Goal: Download file/media

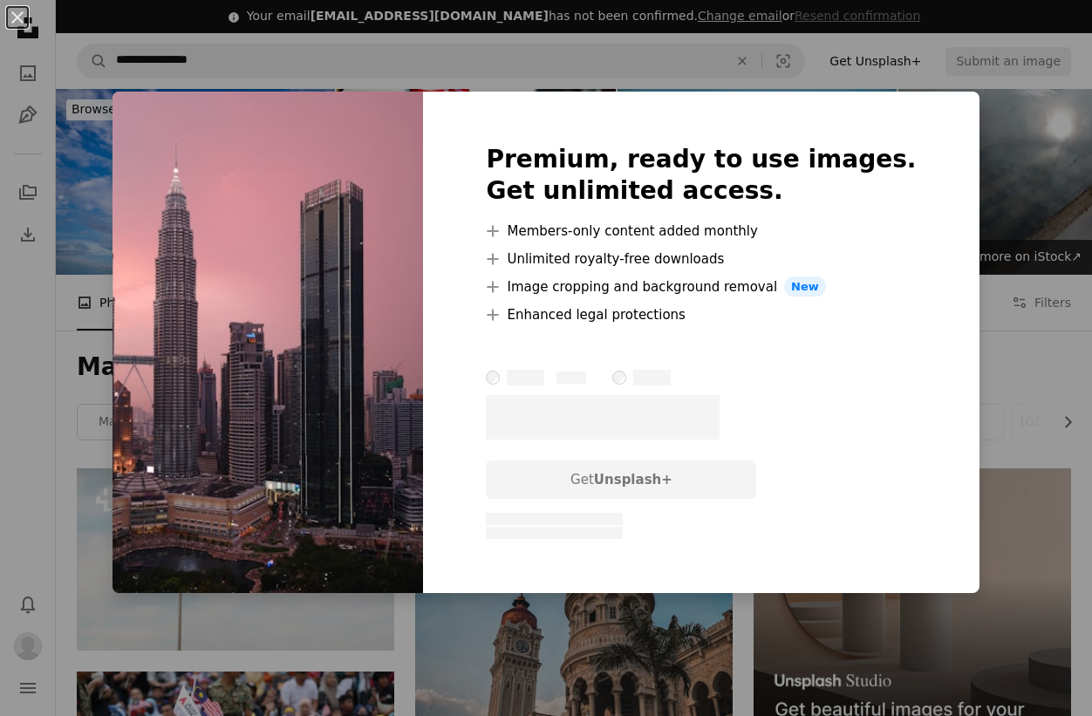
scroll to position [895, 0]
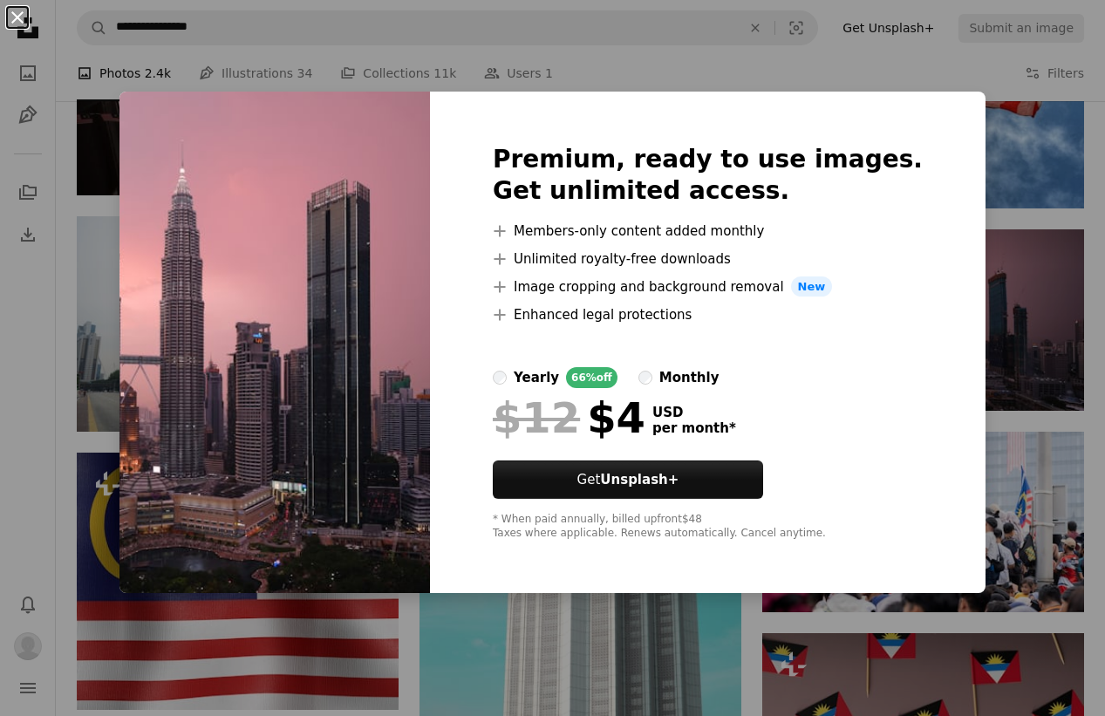
click at [15, 14] on button "An X shape" at bounding box center [17, 17] width 21 height 21
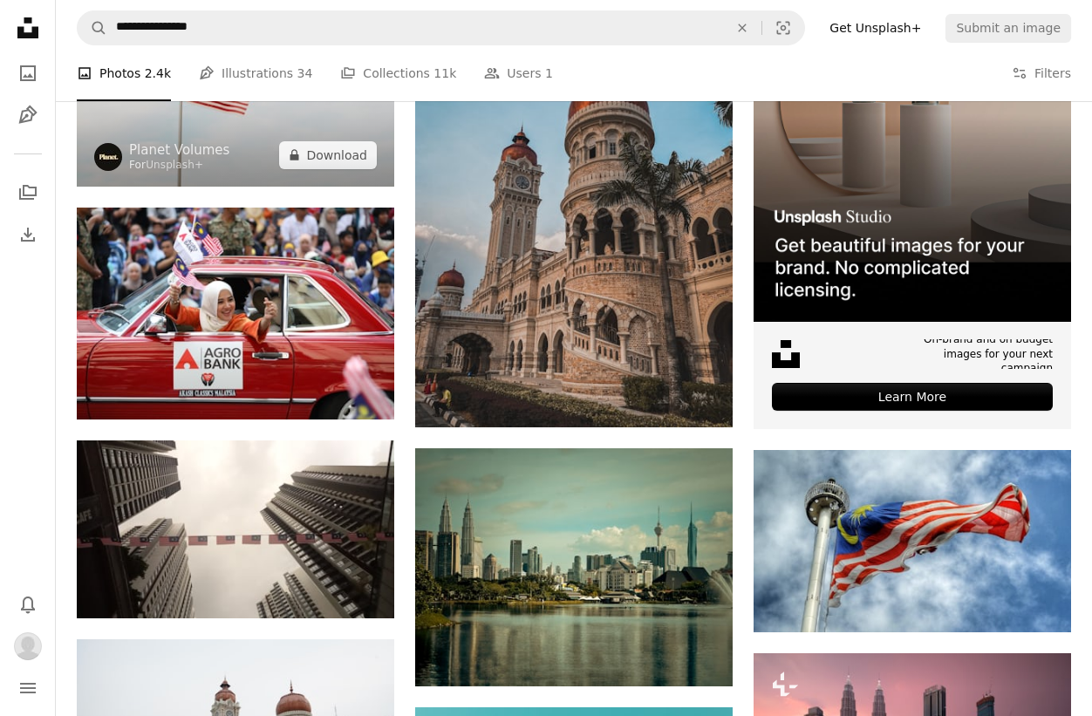
scroll to position [454, 0]
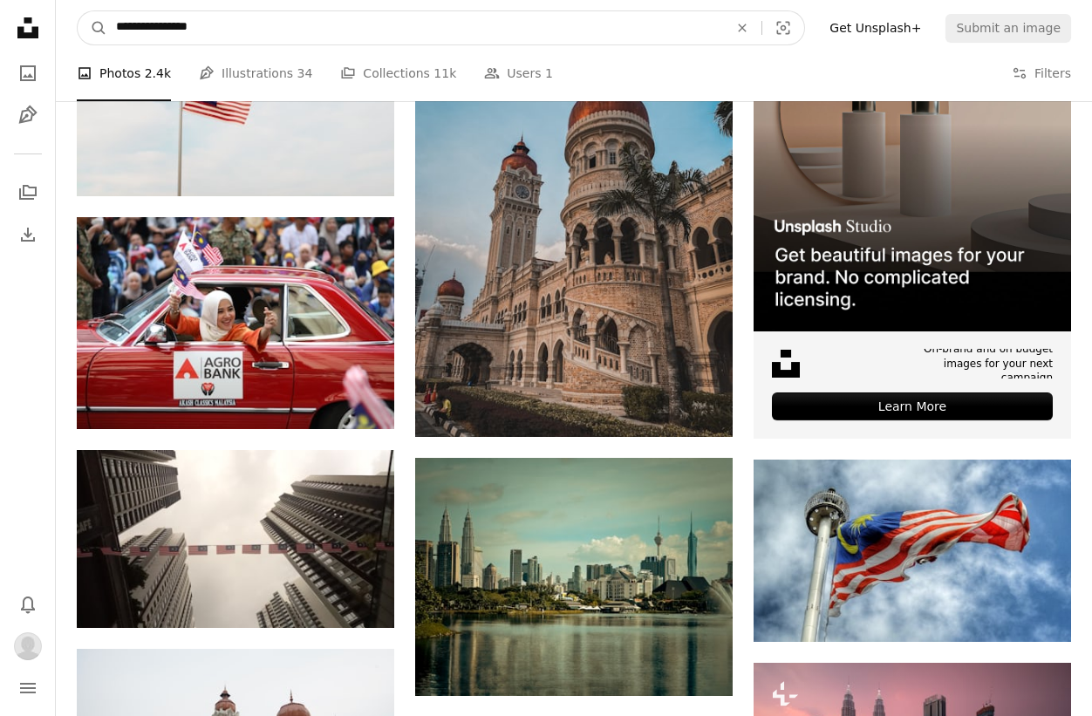
drag, startPoint x: 252, startPoint y: 25, endPoint x: 28, endPoint y: 25, distance: 224.1
type input "*"
type input "**********"
click button "A magnifying glass" at bounding box center [93, 27] width 30 height 33
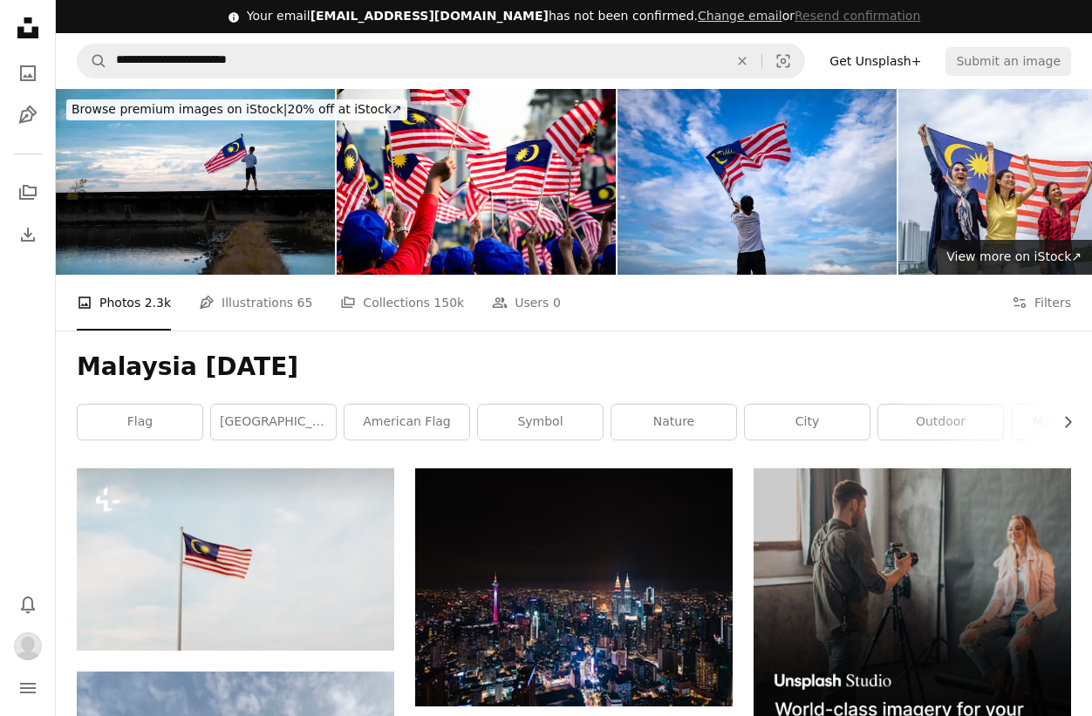
scroll to position [297, 0]
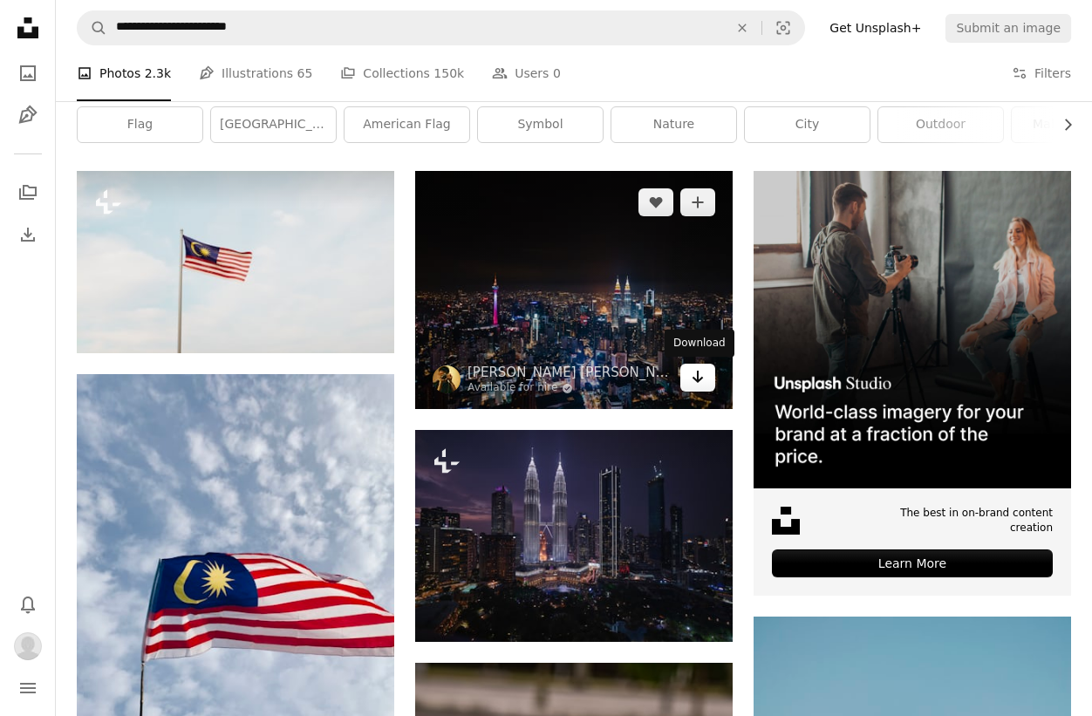
click at [704, 385] on link "Arrow pointing down" at bounding box center [697, 378] width 35 height 28
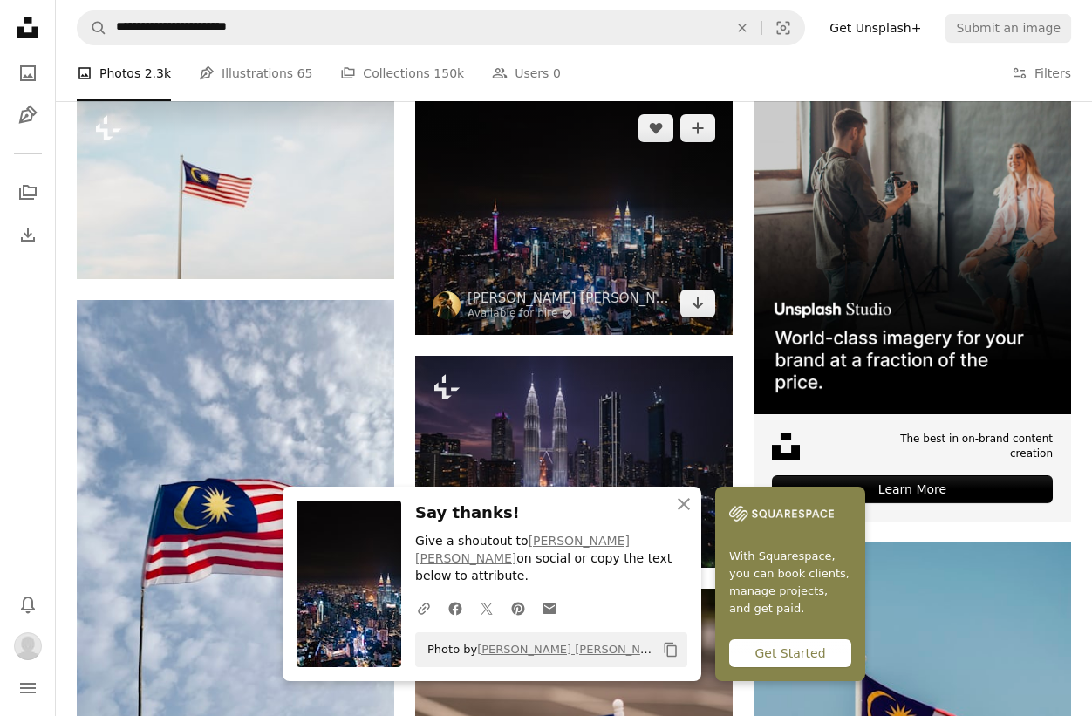
scroll to position [419, 0]
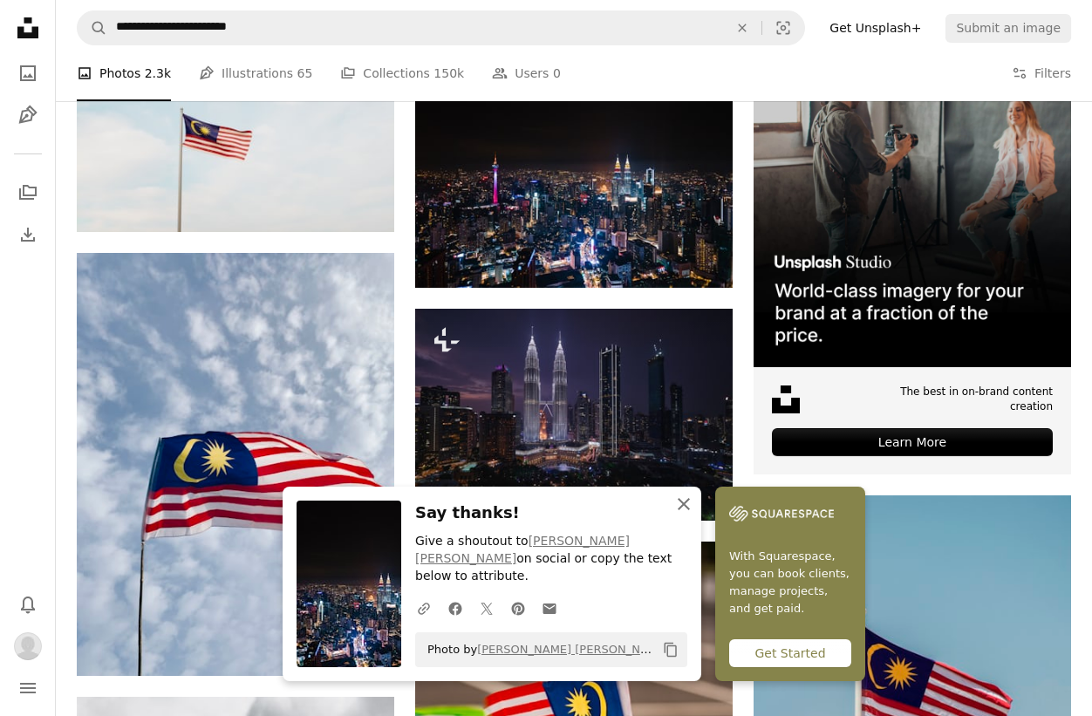
click at [684, 510] on icon "button" at bounding box center [683, 504] width 12 height 12
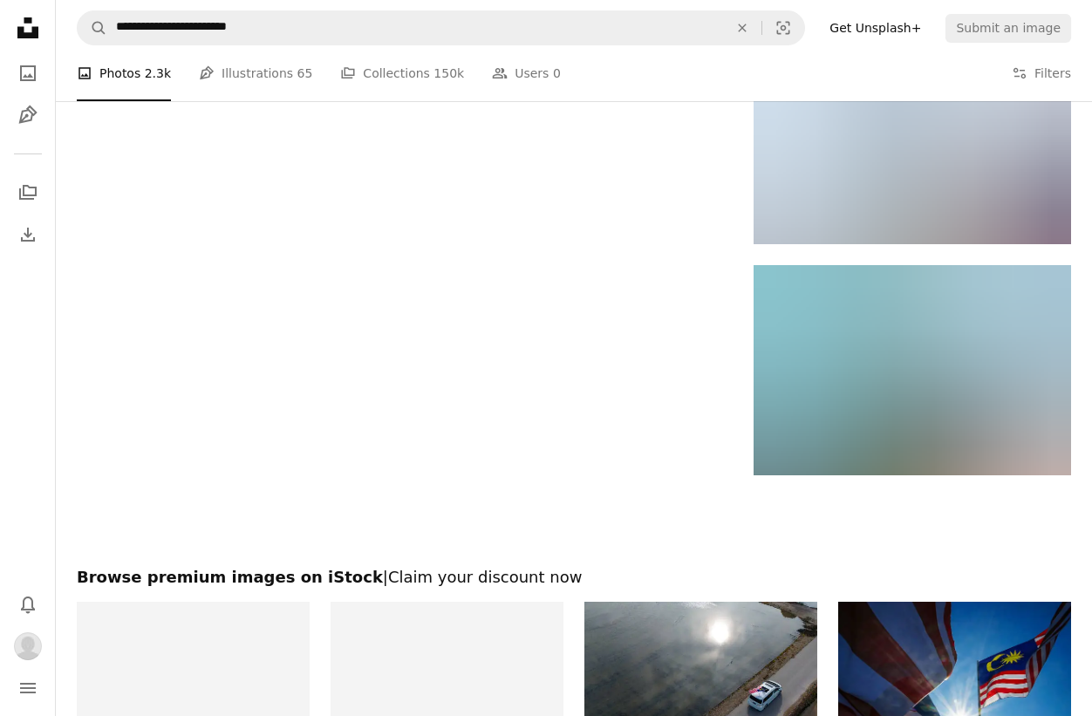
scroll to position [2608, 0]
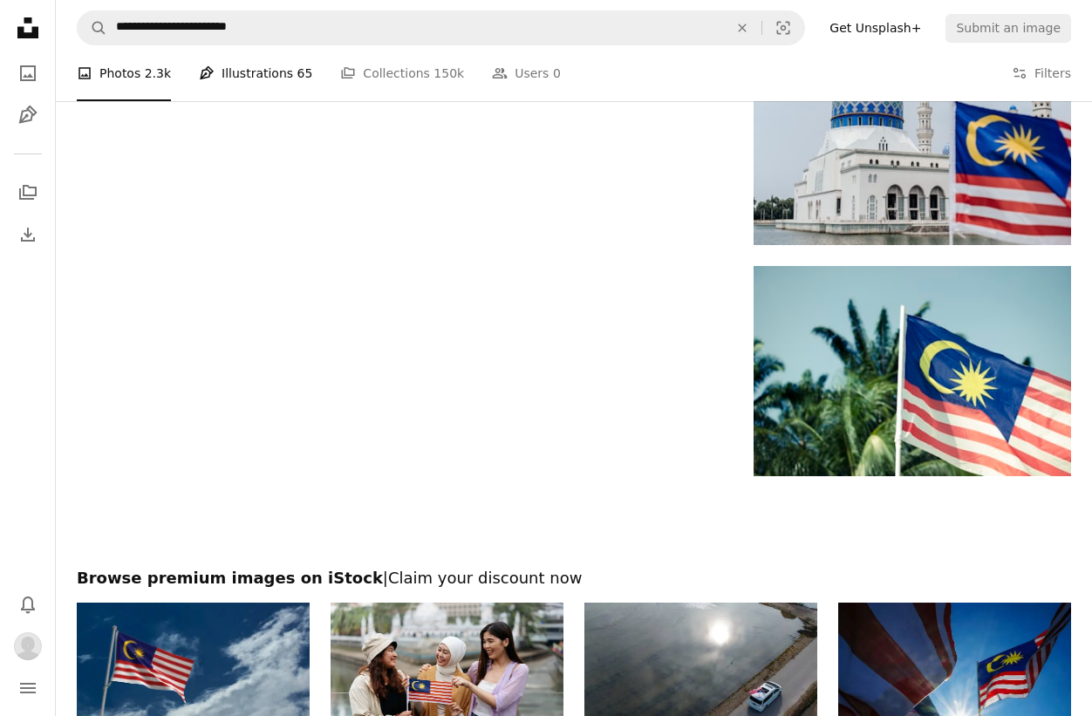
click at [264, 78] on link "Pen Tool Illustrations 65" at bounding box center [255, 73] width 113 height 56
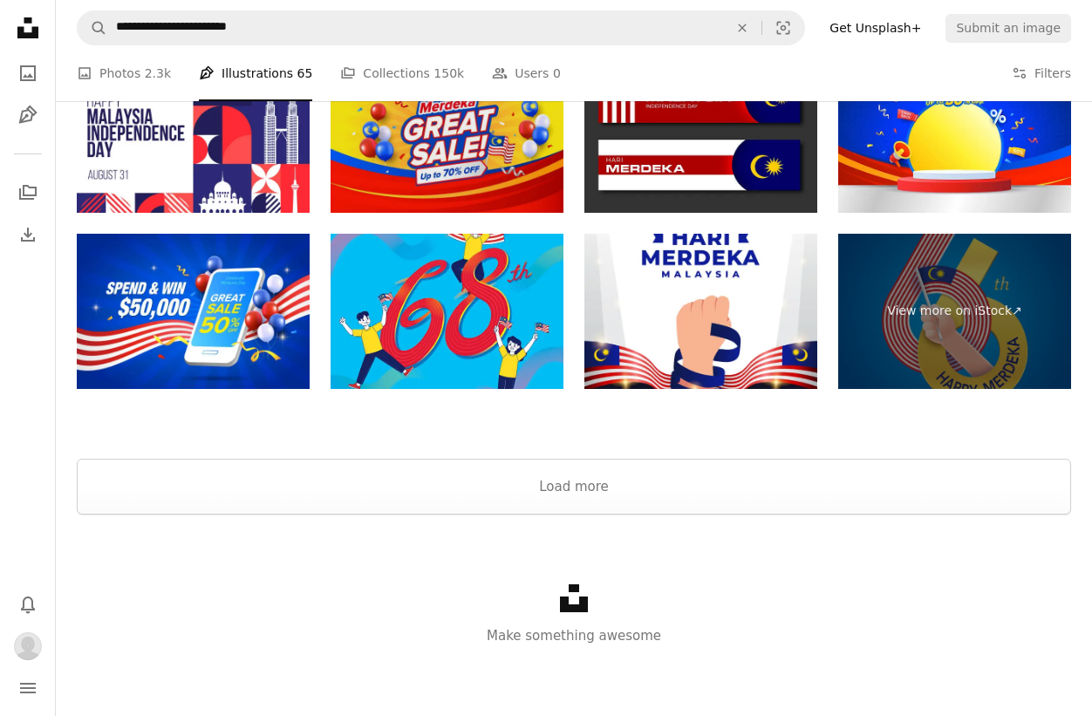
scroll to position [3238, 0]
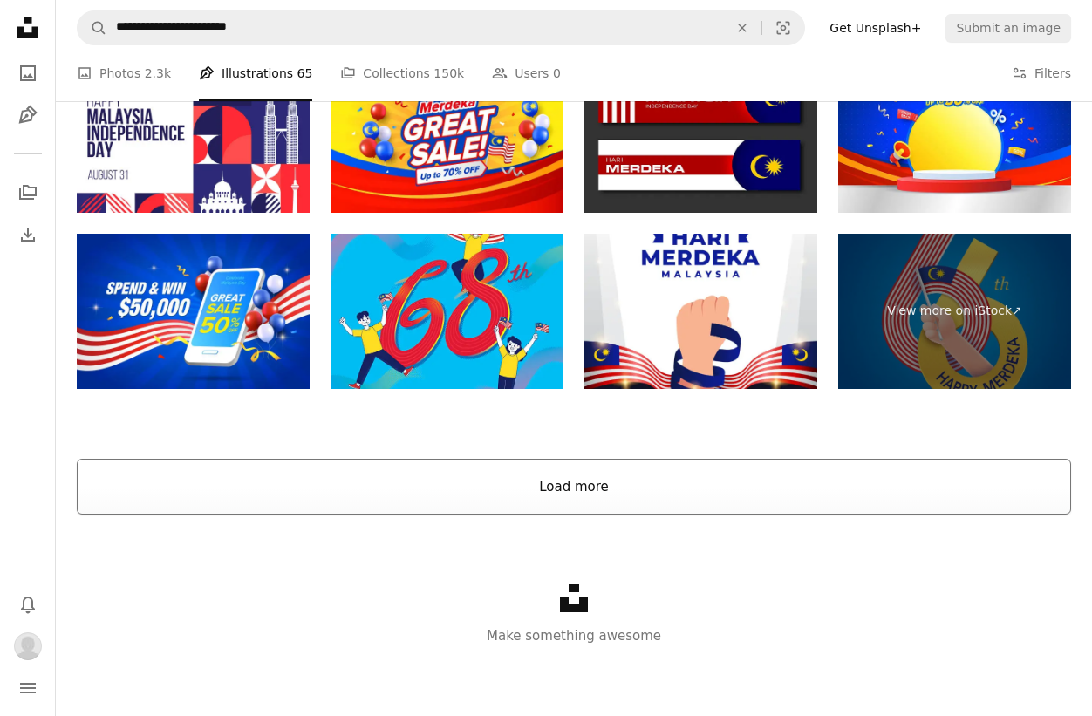
click at [561, 479] on button "Load more" at bounding box center [574, 487] width 994 height 56
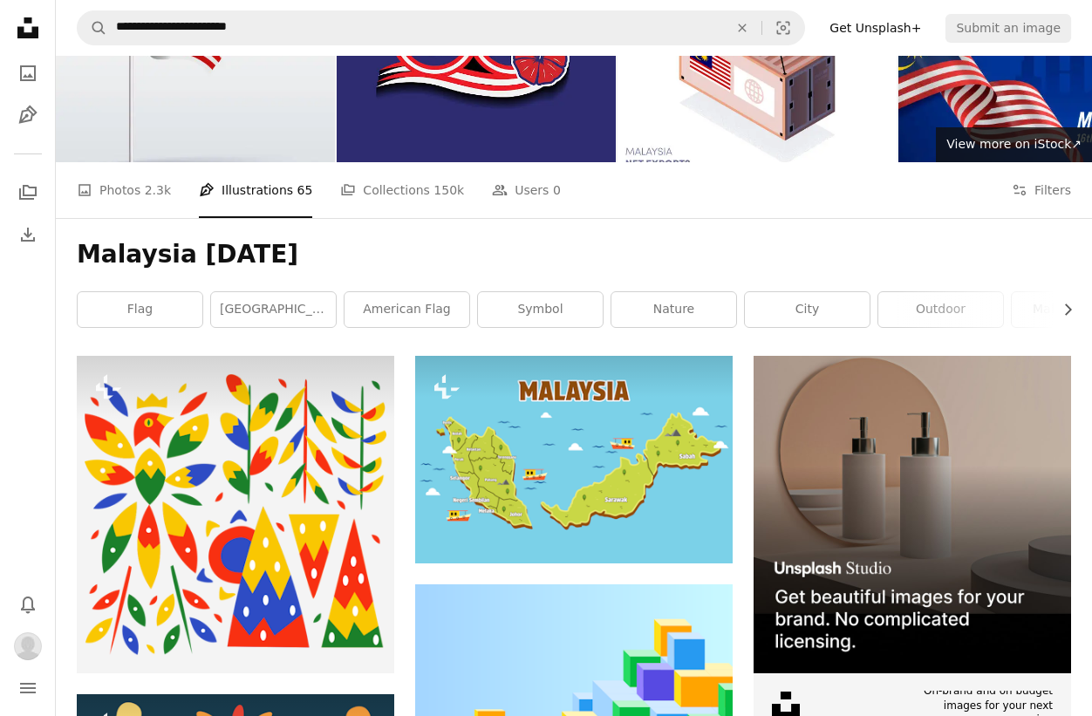
scroll to position [0, 0]
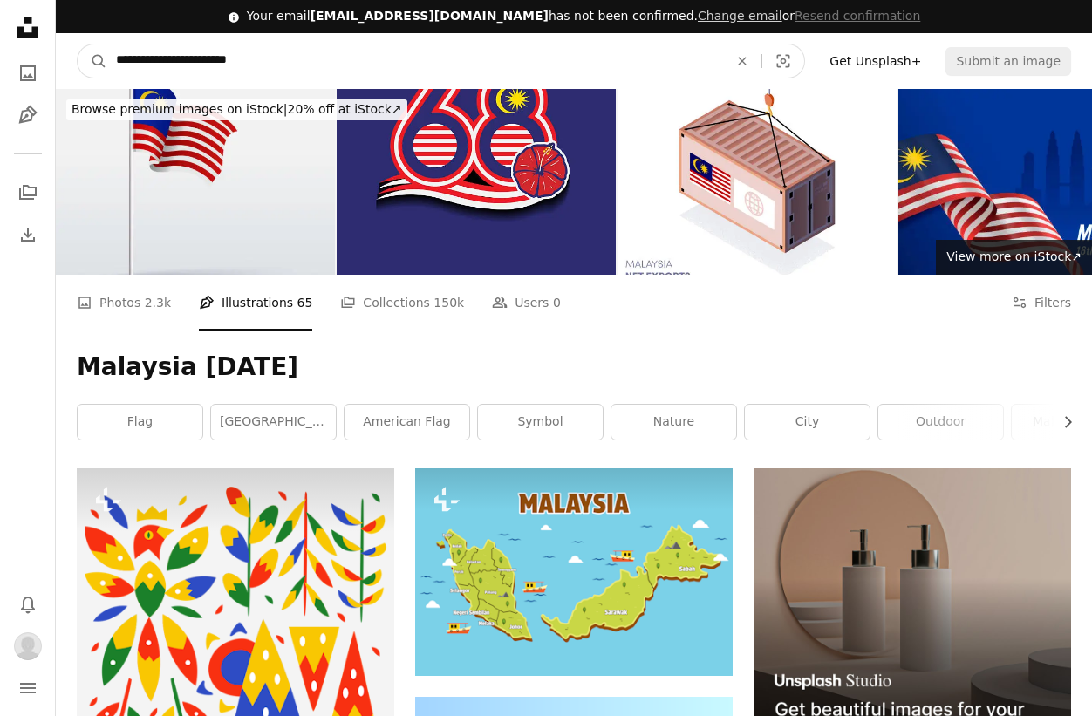
drag, startPoint x: 322, startPoint y: 61, endPoint x: 35, endPoint y: 50, distance: 287.1
type input "**********"
click button "A magnifying glass" at bounding box center [93, 60] width 30 height 33
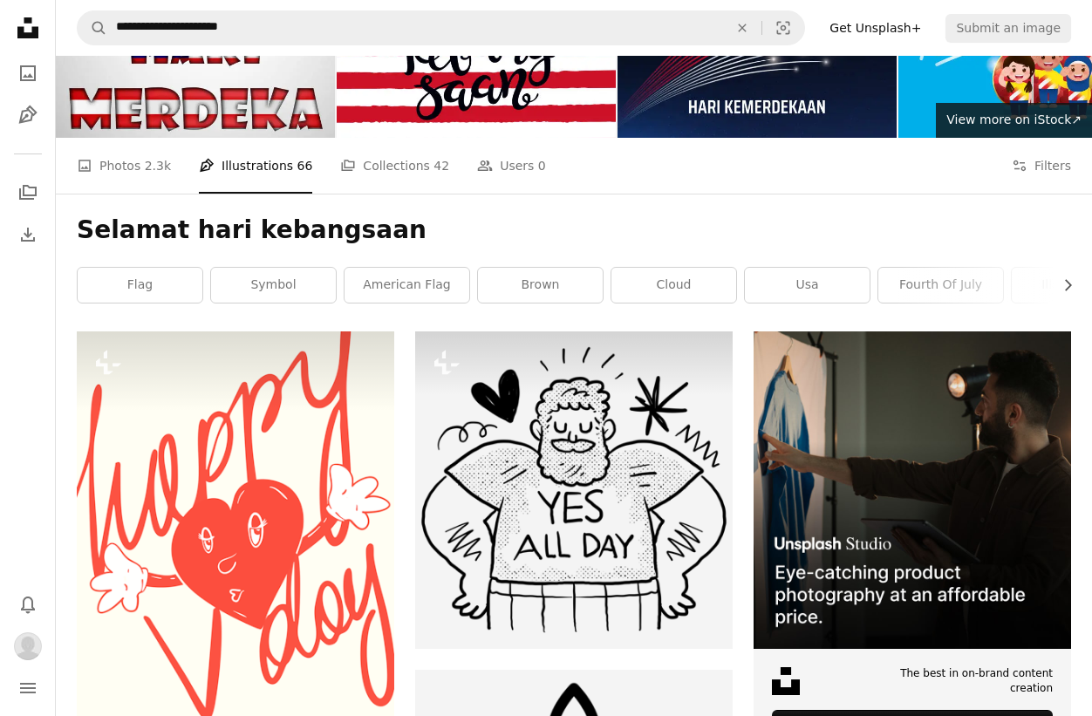
scroll to position [84, 0]
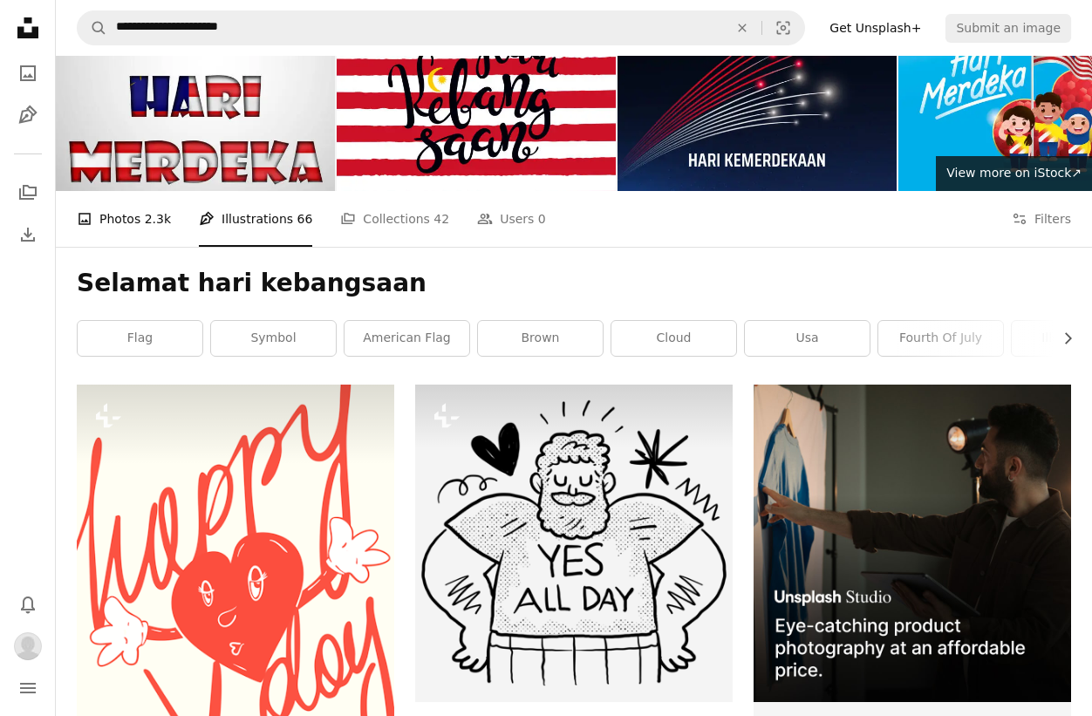
click at [138, 221] on link "A photo Photos 2.3k" at bounding box center [124, 219] width 94 height 56
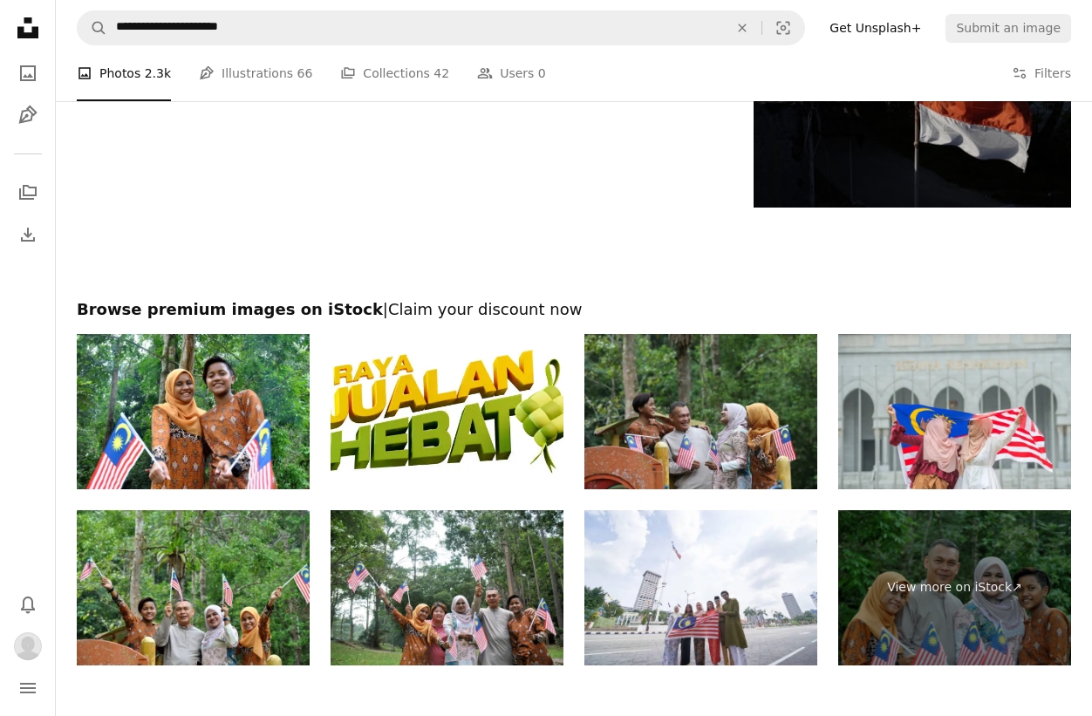
scroll to position [2736, 0]
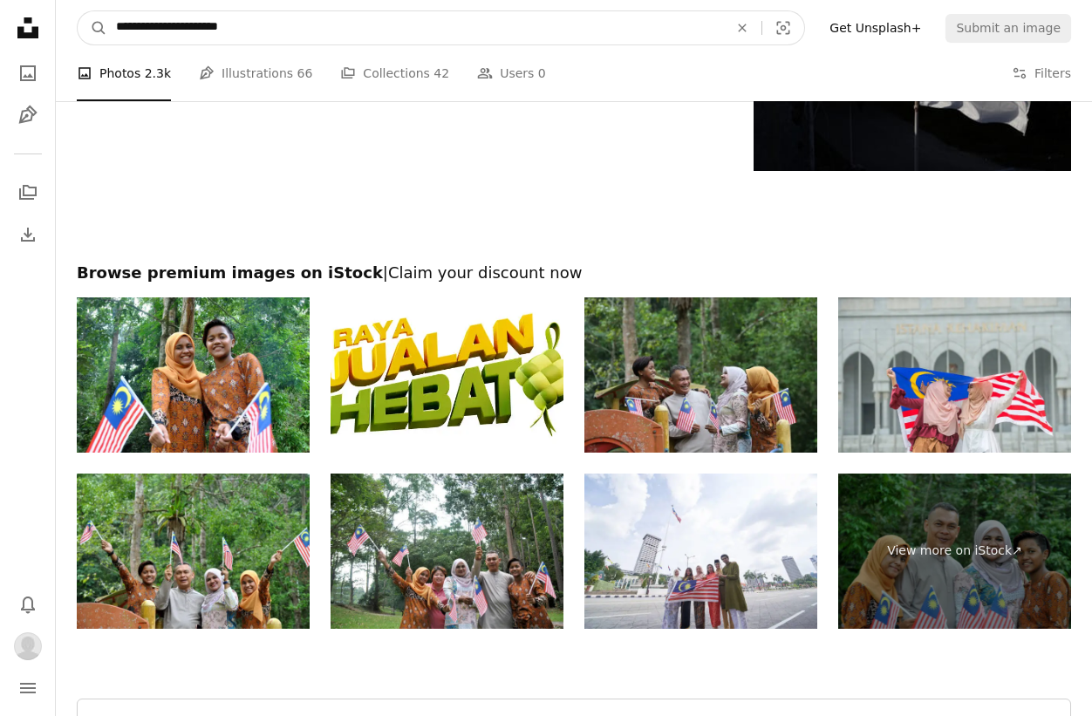
click at [336, 26] on input "**********" at bounding box center [415, 27] width 616 height 33
type input "**********"
click at [78, 11] on button "A magnifying glass" at bounding box center [93, 27] width 30 height 33
